Goal: Task Accomplishment & Management: Complete application form

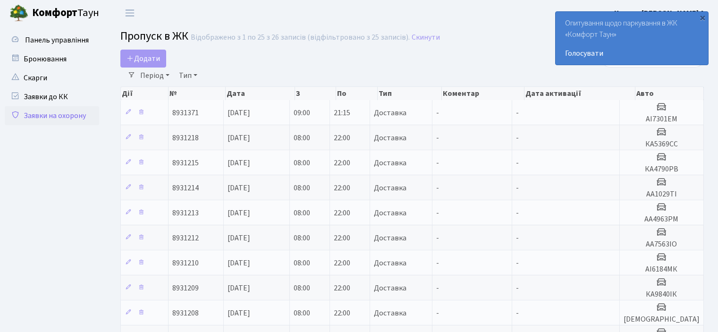
select select "25"
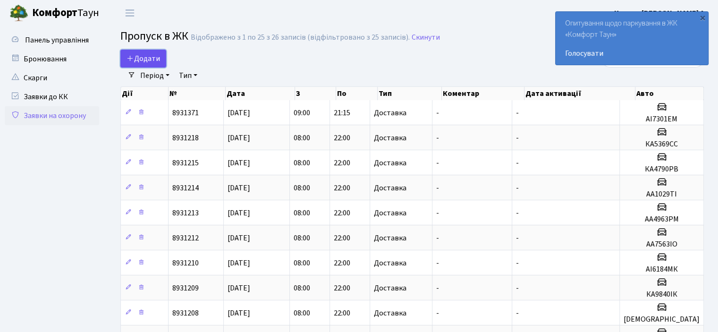
click at [137, 55] on span "Додати" at bounding box center [144, 58] width 34 height 10
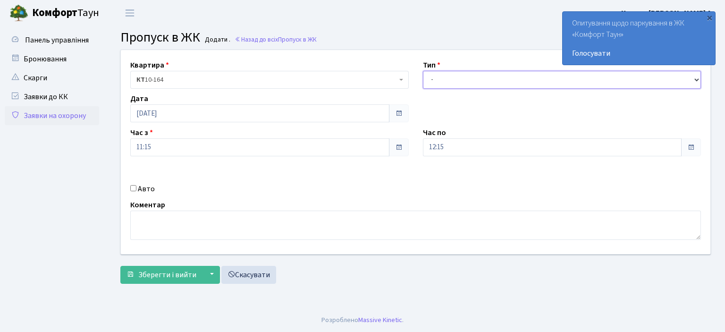
click at [468, 77] on select "- Доставка Таксі Гості Сервіс" at bounding box center [562, 80] width 279 height 18
select select "1"
click at [423, 71] on select "- Доставка Таксі Гості Сервіс" at bounding box center [562, 80] width 279 height 18
click at [436, 156] on div "12:15" at bounding box center [562, 147] width 279 height 18
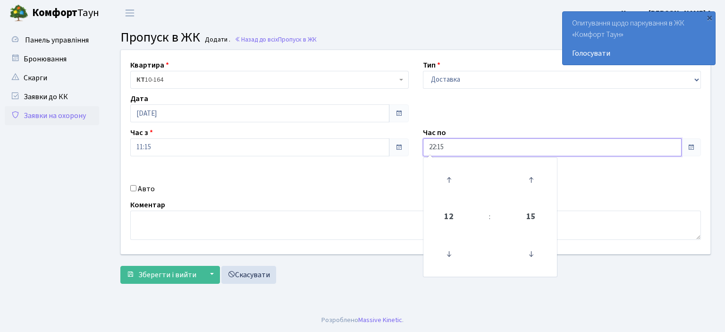
type input "22:15"
click at [130, 184] on div "Авто" at bounding box center [269, 188] width 293 height 11
click at [134, 188] on input "Авто" at bounding box center [133, 188] width 6 height 6
checkbox input "true"
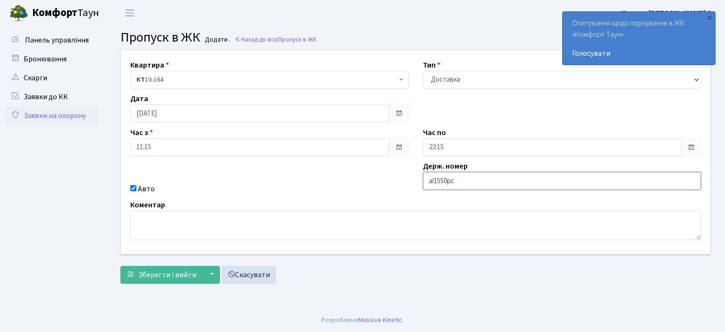
type input "аі1550рс"
click at [120, 266] on button "Зберегти і вийти" at bounding box center [161, 275] width 82 height 18
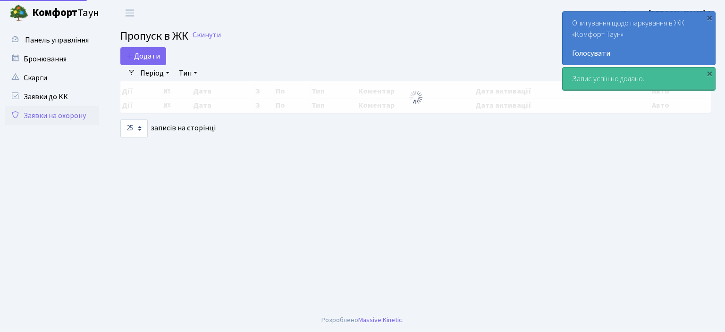
select select "25"
